Goal: Information Seeking & Learning: Check status

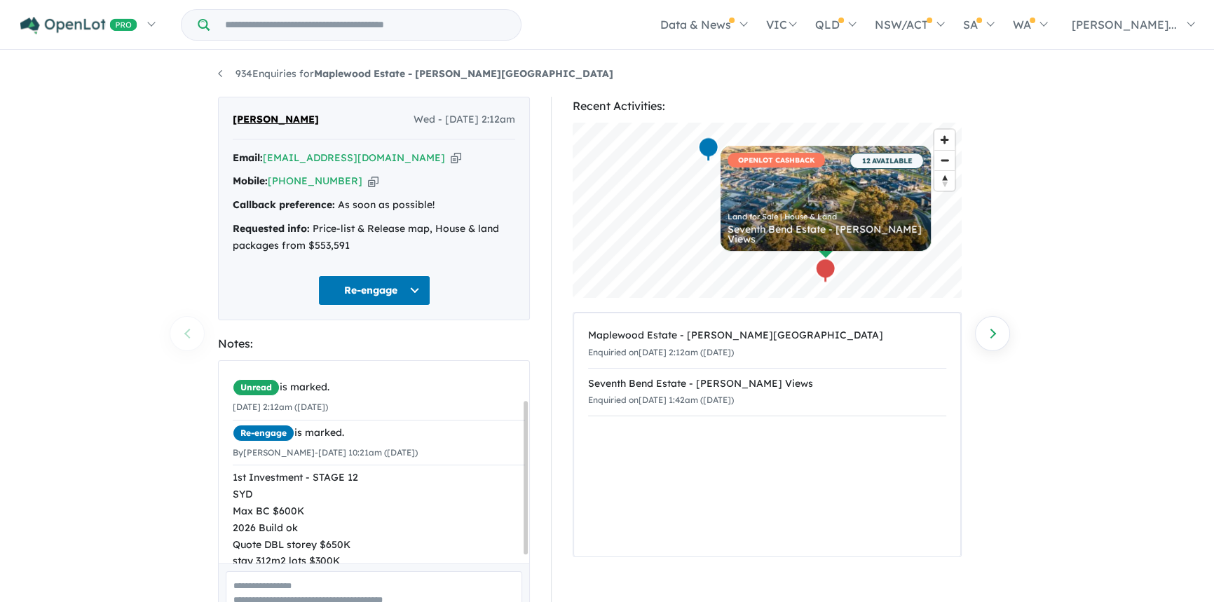
scroll to position [51, 0]
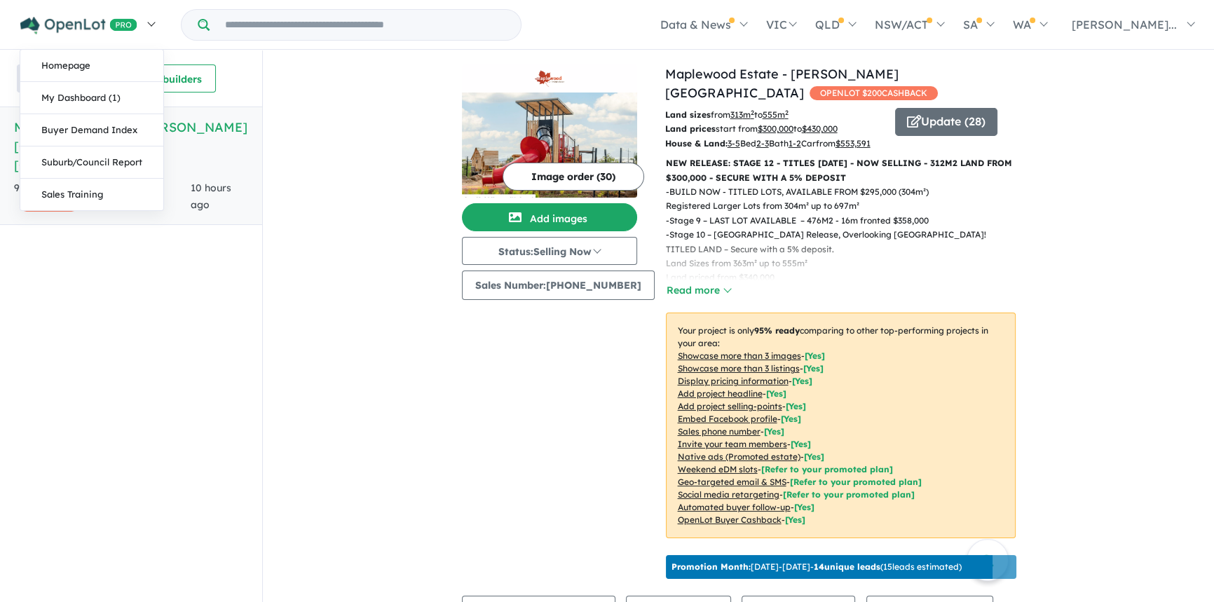
scroll to position [361, 0]
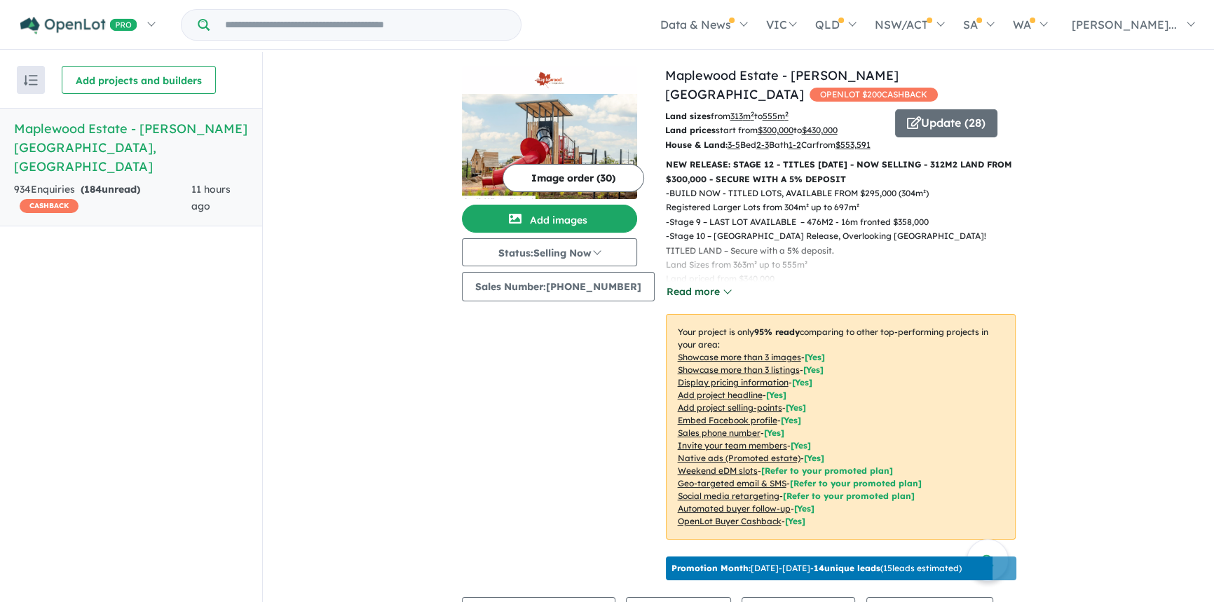
click at [708, 290] on button "Read more" at bounding box center [699, 292] width 66 height 16
